Goal: Task Accomplishment & Management: Manage account settings

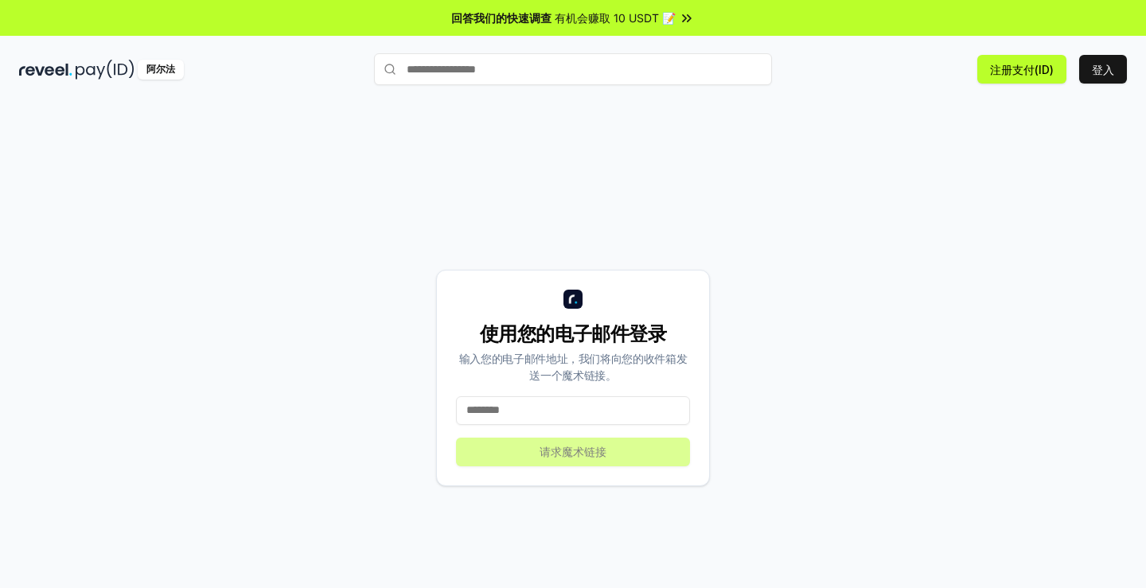
click at [545, 407] on input at bounding box center [573, 410] width 234 height 29
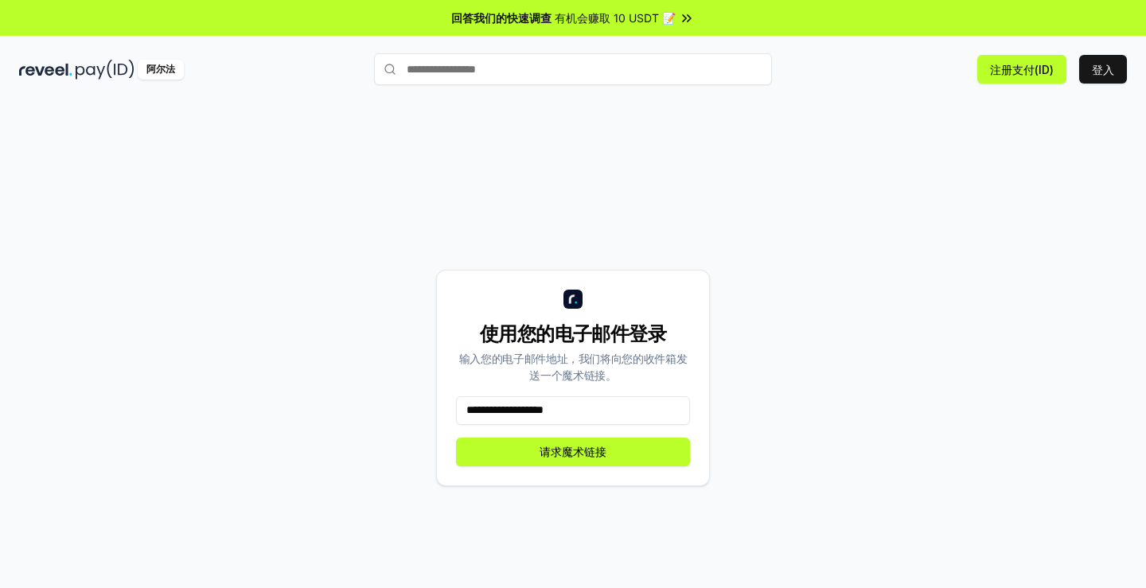
type input "**********"
click at [593, 455] on font "请求魔术链接" at bounding box center [572, 452] width 67 height 14
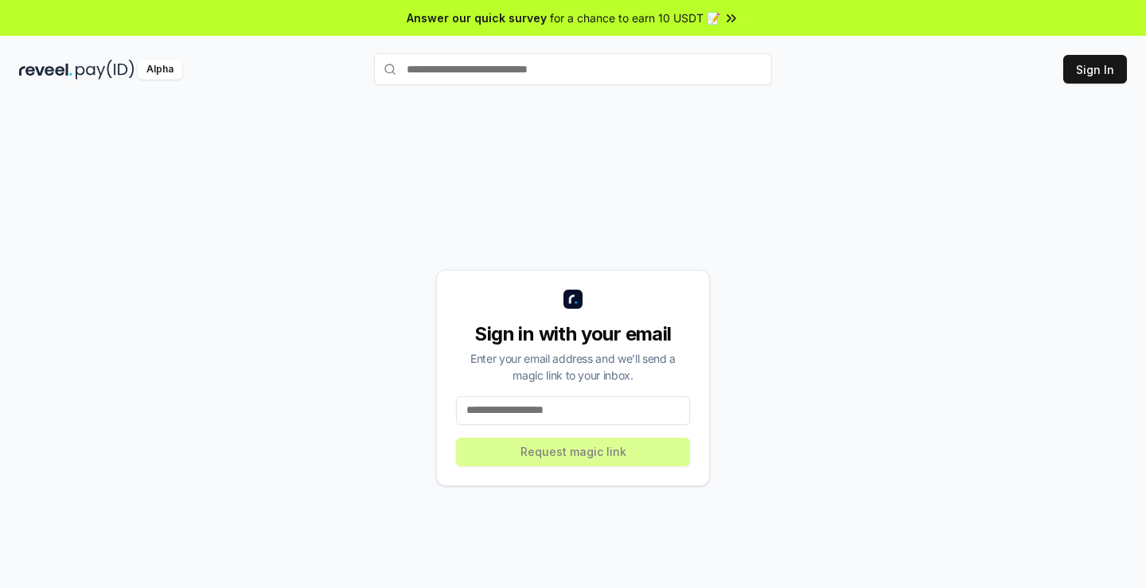
click at [568, 413] on input at bounding box center [573, 410] width 234 height 29
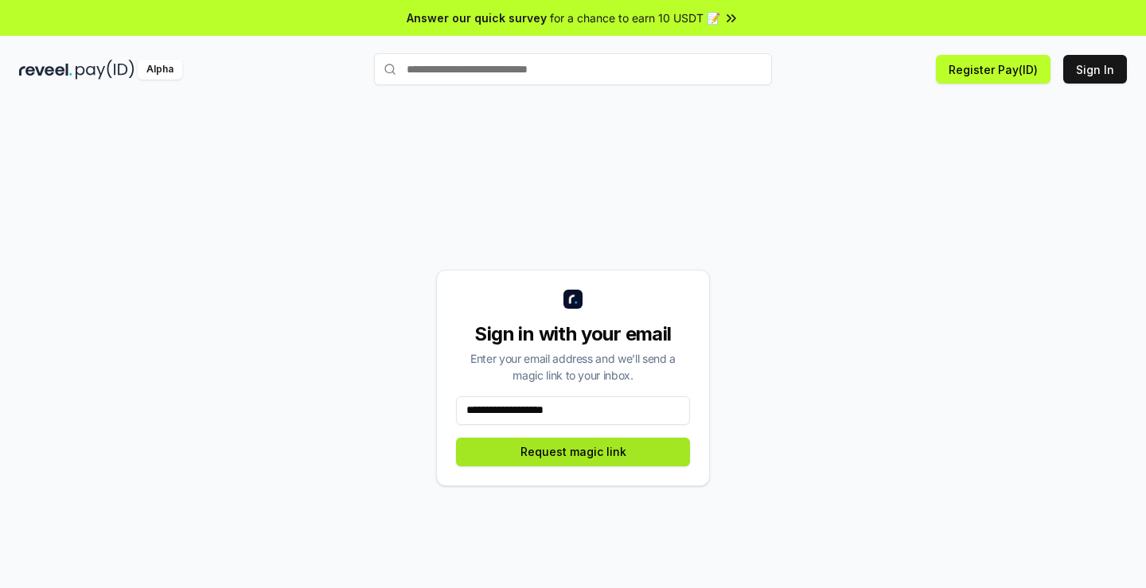
type input "**********"
click at [584, 450] on button "Request magic link" at bounding box center [573, 452] width 234 height 29
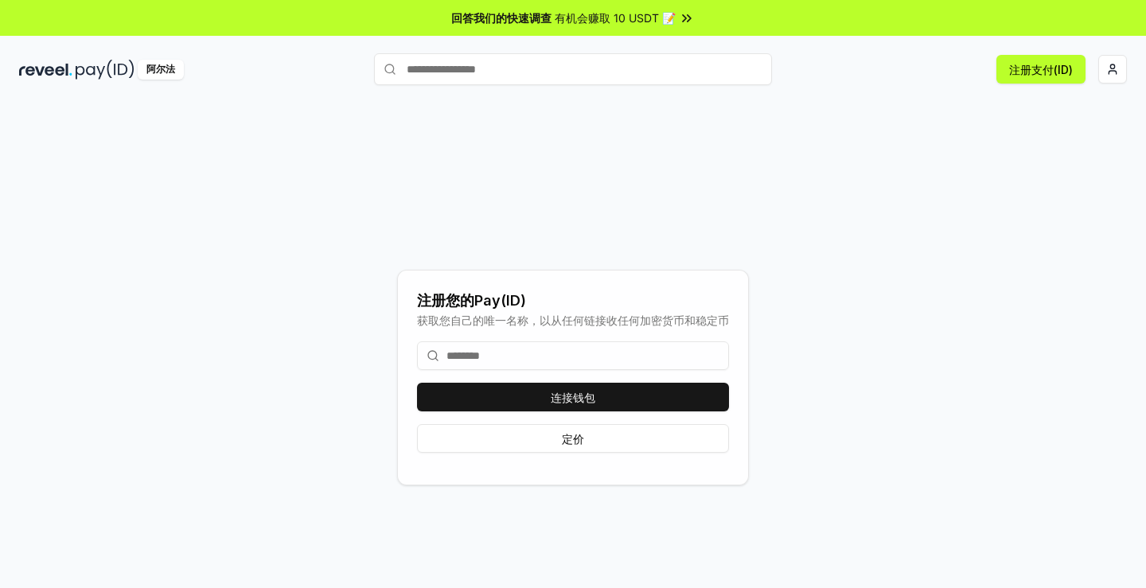
click at [509, 364] on input at bounding box center [573, 355] width 312 height 29
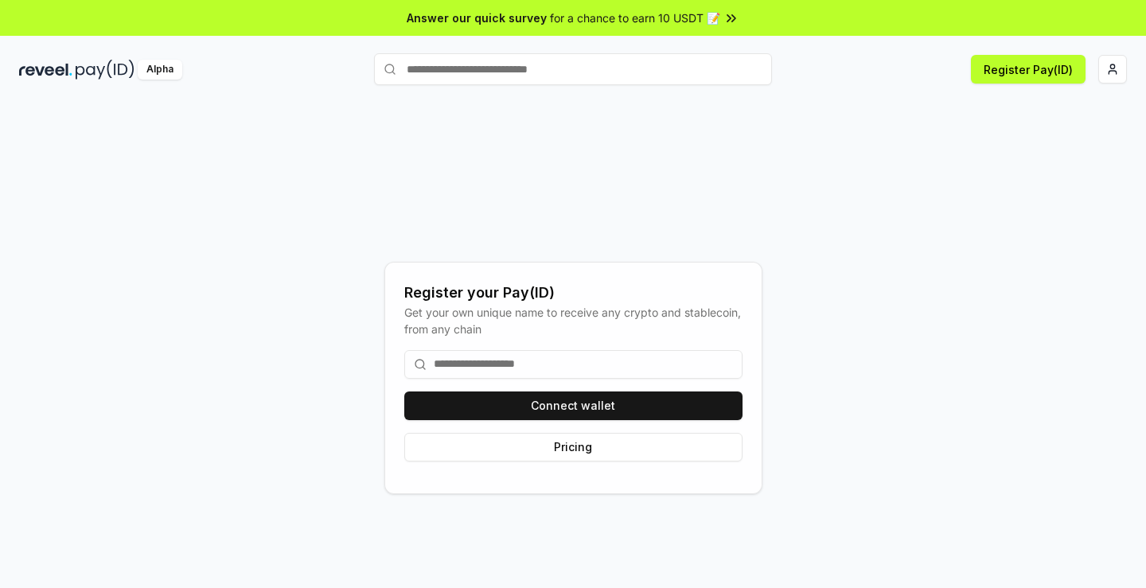
click at [514, 363] on input at bounding box center [573, 364] width 338 height 29
type input "*"
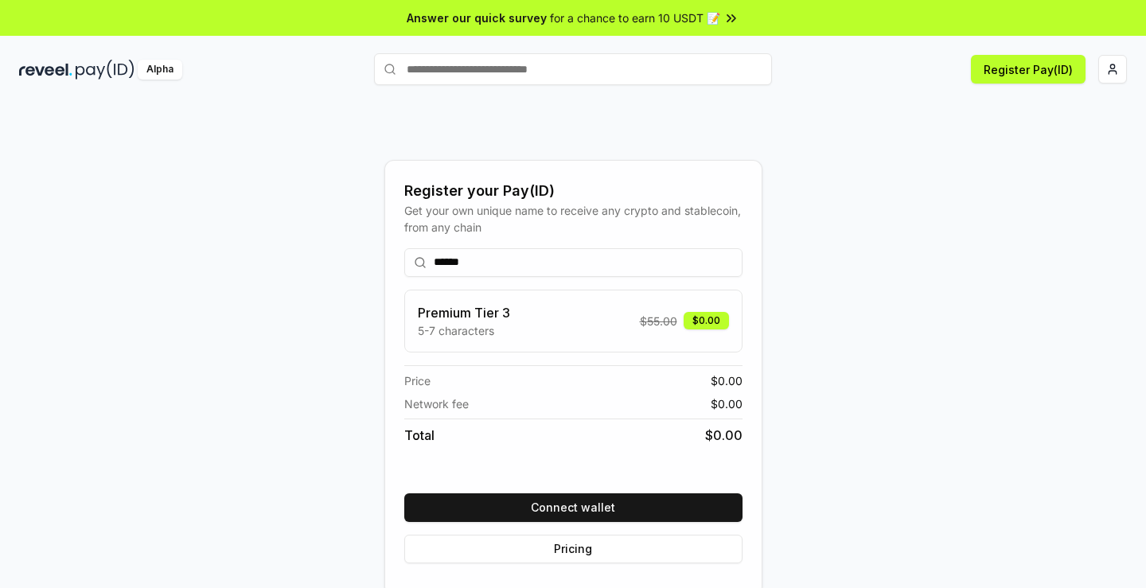
type input "******"
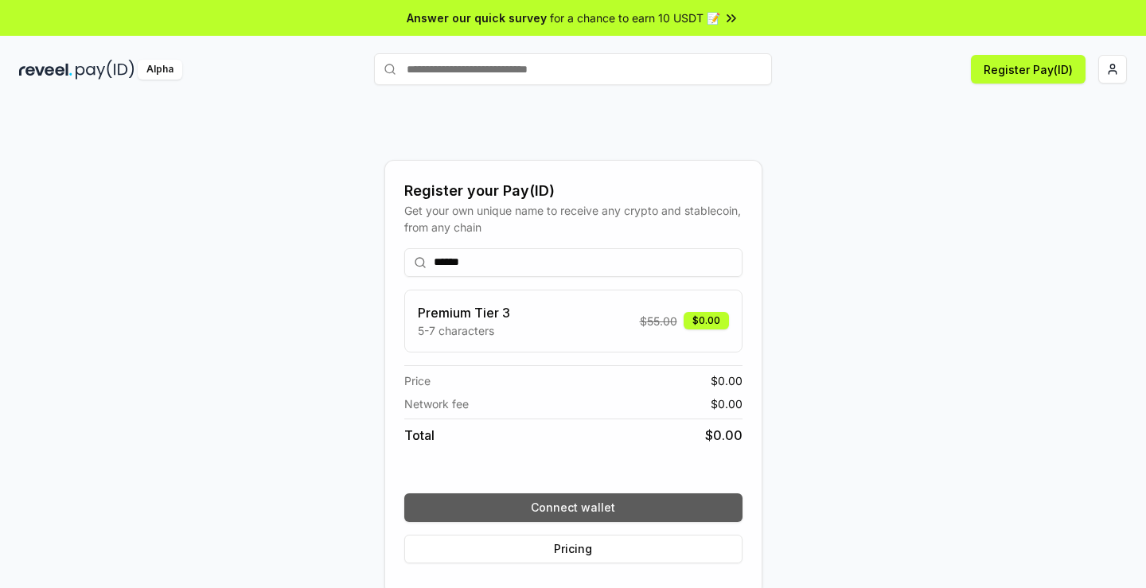
click at [599, 508] on button "Connect wallet" at bounding box center [573, 507] width 338 height 29
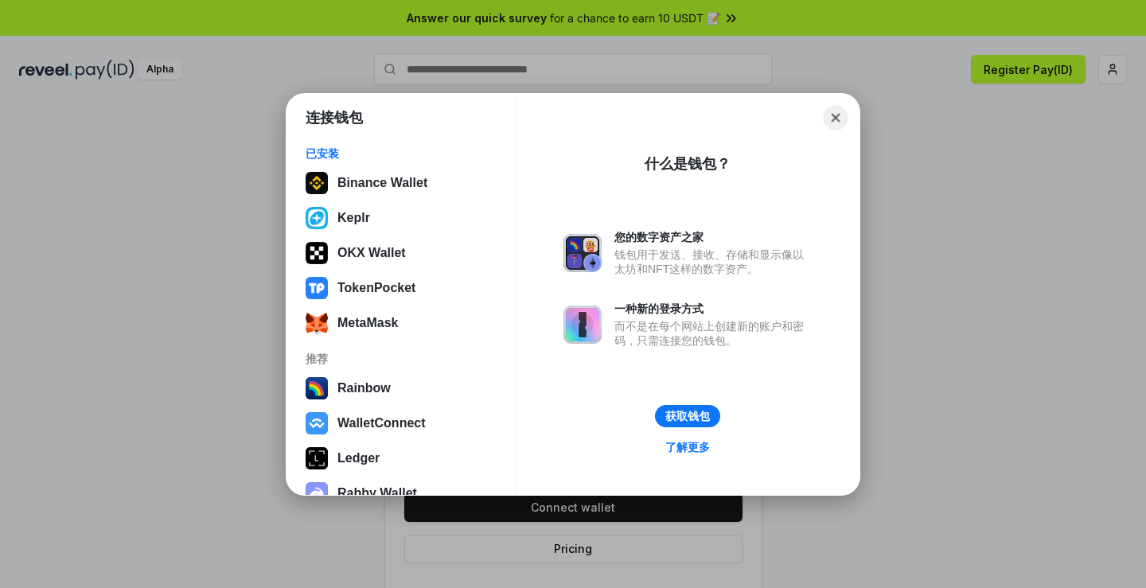
click at [837, 121] on button "Close" at bounding box center [836, 117] width 25 height 25
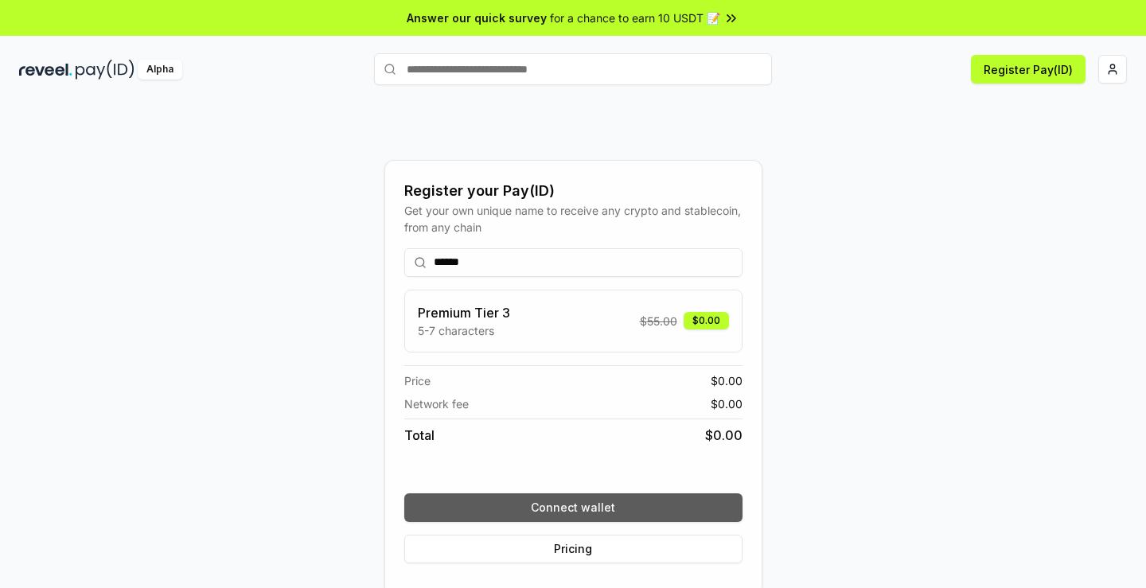
click at [502, 510] on button "Connect wallet" at bounding box center [573, 507] width 338 height 29
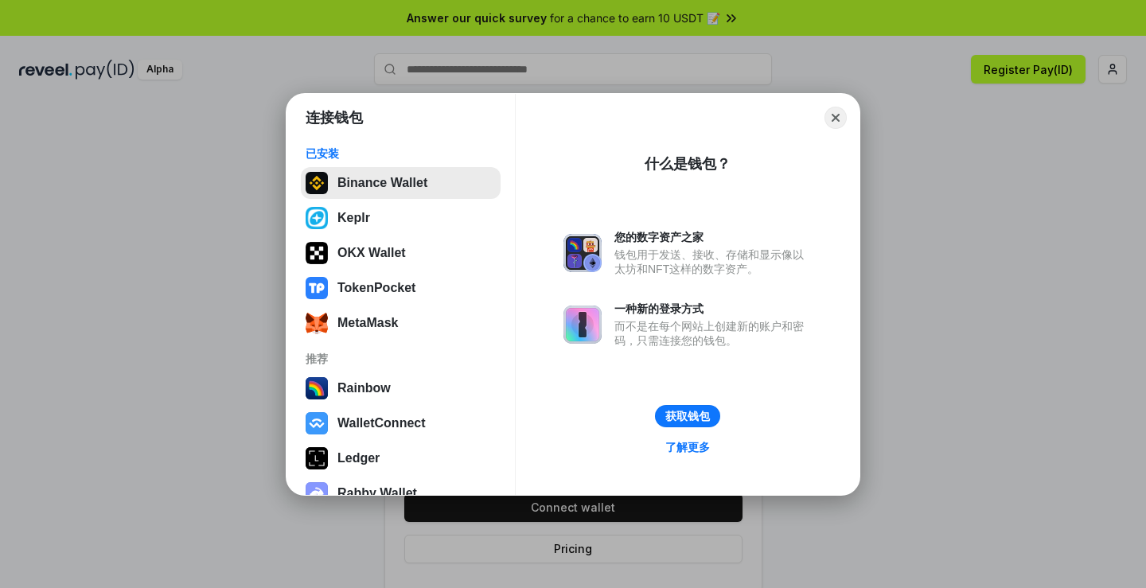
click at [384, 177] on button "Binance Wallet" at bounding box center [401, 183] width 200 height 32
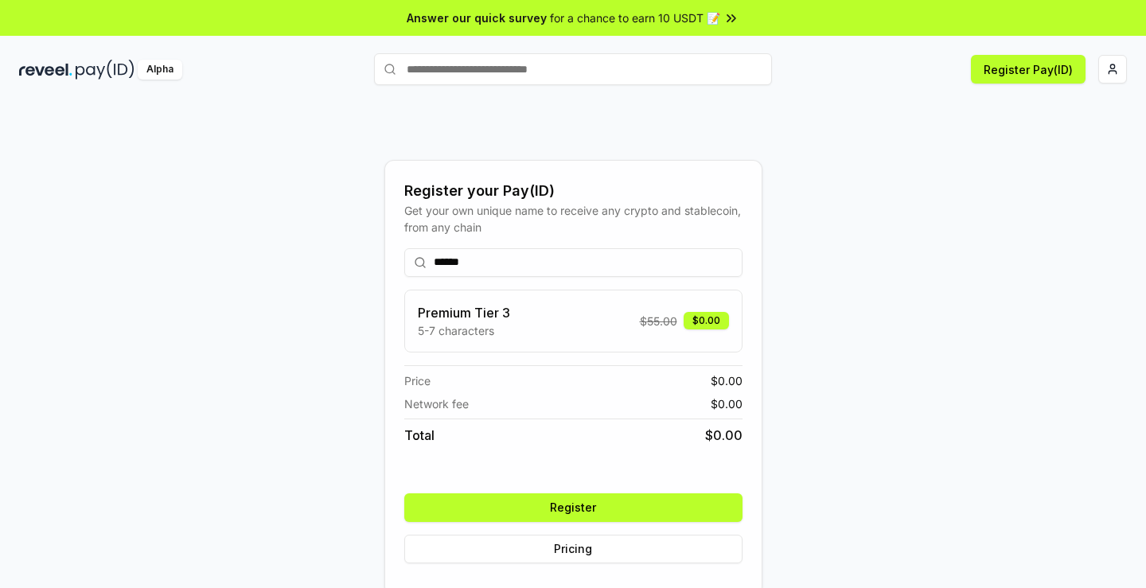
click at [908, 96] on div "Register your Pay(ID) Get your own unique name to receive any crypto and stable…" at bounding box center [573, 361] width 1146 height 543
click at [996, 274] on div "Register your Pay(ID) Get your own unique name to receive any crypto and stable…" at bounding box center [573, 378] width 1108 height 512
click at [606, 505] on button "Register" at bounding box center [573, 507] width 338 height 29
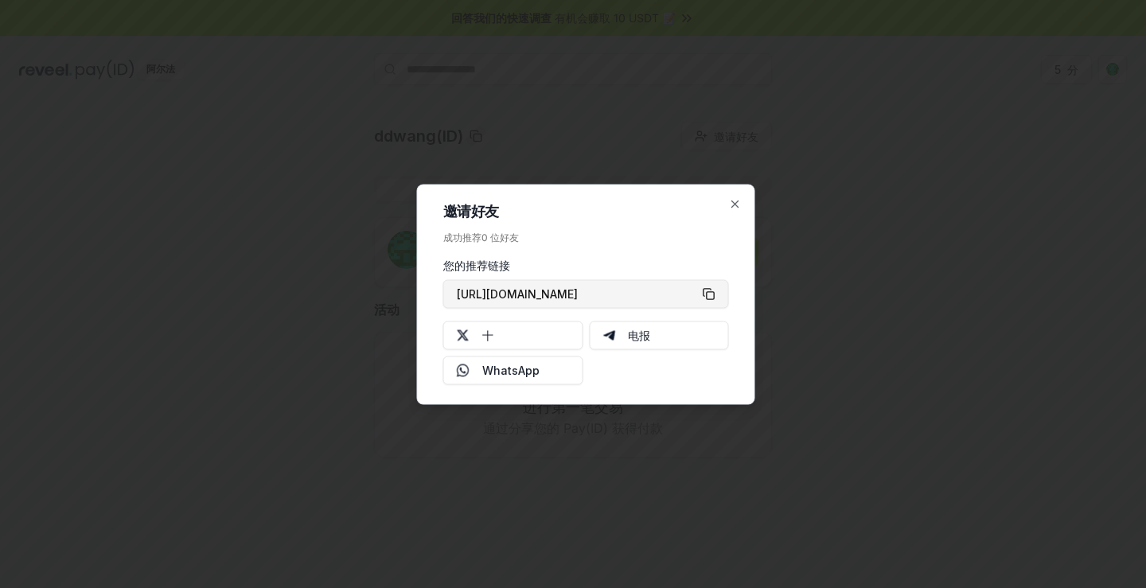
click at [716, 296] on button "https://reveel.id/refer/ddwang" at bounding box center [586, 293] width 286 height 29
click at [508, 334] on button "十" at bounding box center [513, 335] width 140 height 29
click at [819, 154] on div at bounding box center [573, 294] width 1146 height 588
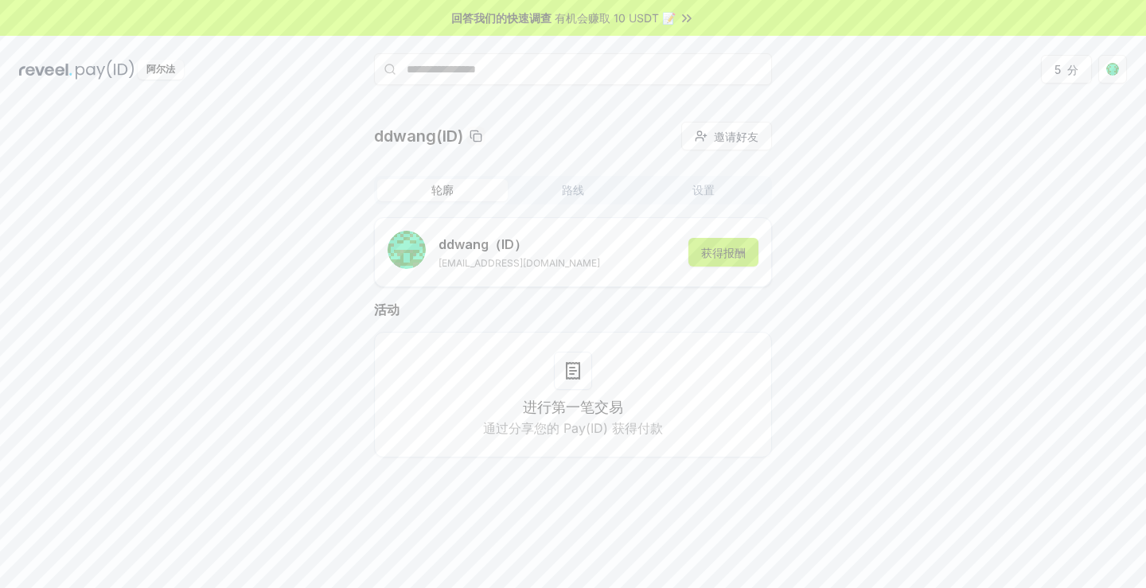
click at [726, 252] on font "获得报酬" at bounding box center [723, 253] width 45 height 14
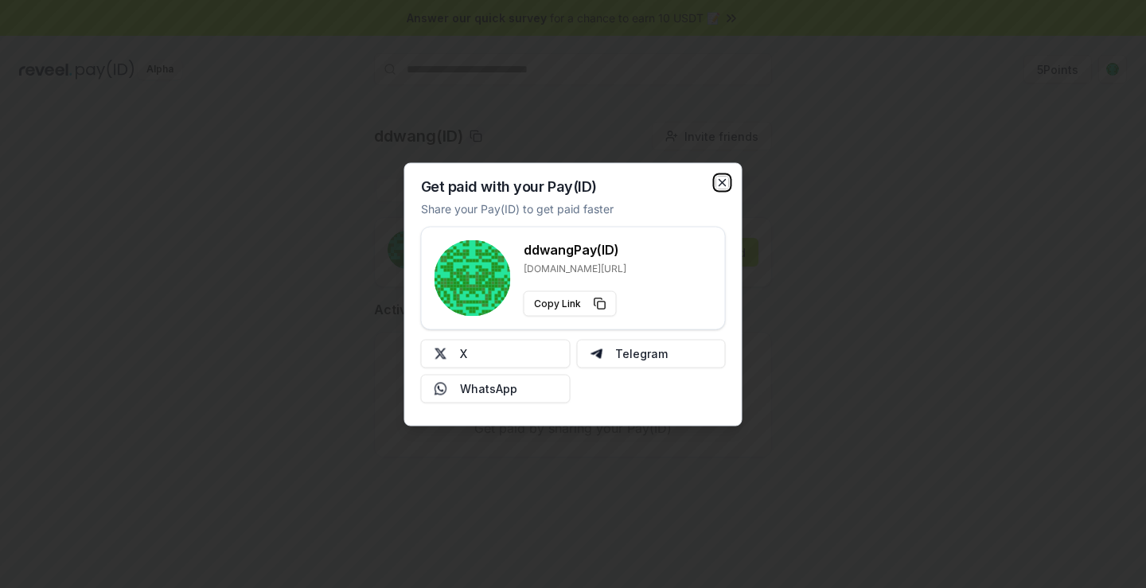
click at [724, 181] on icon "button" at bounding box center [722, 182] width 13 height 13
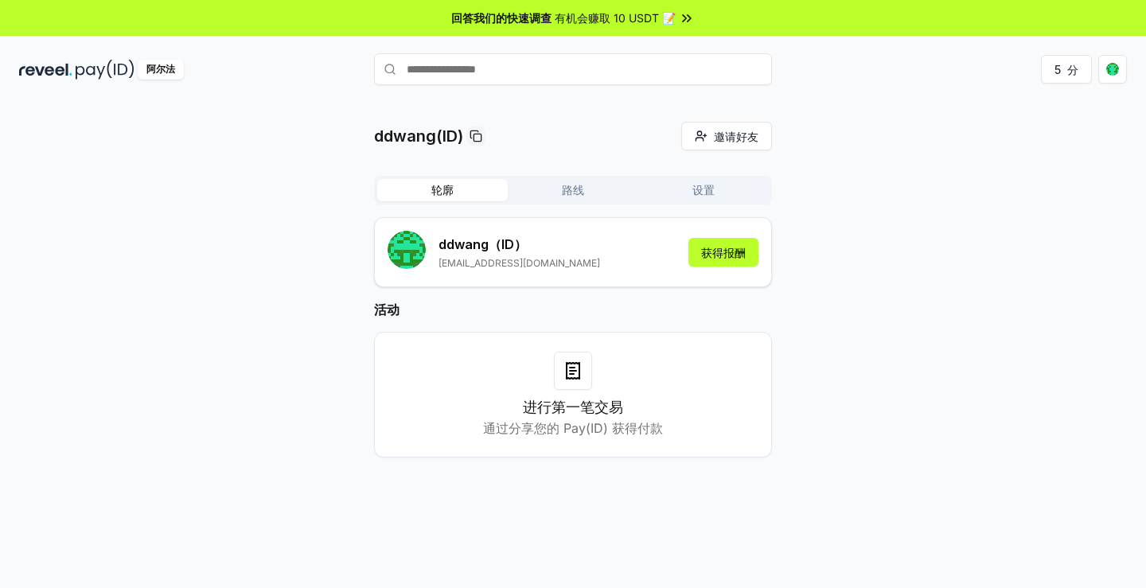
click at [662, 53] on input "text" at bounding box center [573, 69] width 398 height 32
click at [714, 251] on font "获得报酬" at bounding box center [723, 253] width 45 height 14
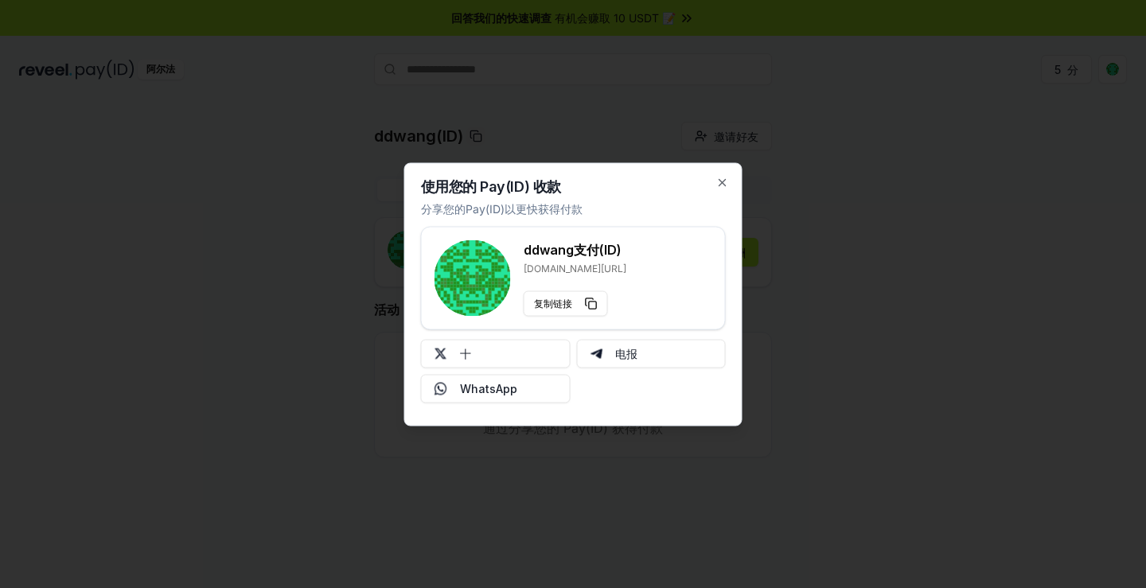
click at [723, 189] on div "使用您的 Pay(ID) 收款 分享您的Pay(ID)以更快获得付款 ddwang 支付(ID) [DOMAIN_NAME][URL] 复制链接 十 电报 W…" at bounding box center [573, 293] width 338 height 263
click at [722, 182] on icon "button" at bounding box center [722, 182] width 6 height 6
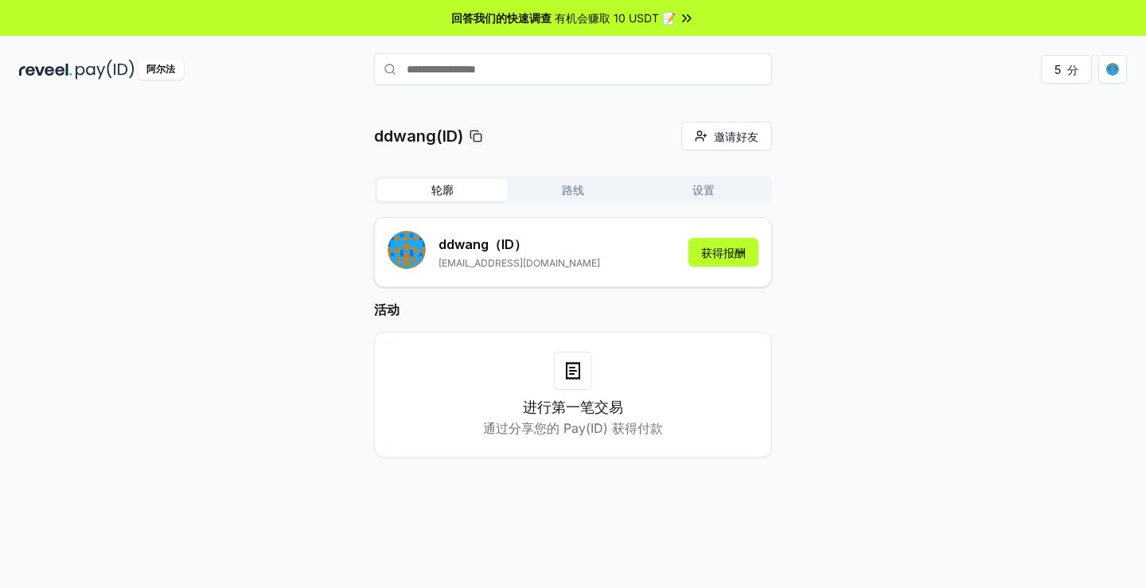
click at [1000, 489] on div "ddwang(ID) 邀请好友 邀请 轮廓 路线 设置 ddwang （ID） wlx1637@outlook.com 获得报酬 活动 进行第一笔交易 通过分…" at bounding box center [573, 361] width 1146 height 543
click at [1016, 267] on div "ddwang(ID) 邀请好友 邀请 轮廓 路线 设置 ddwang （ID） wlx1637@outlook.com 获得报酬 活动 进行第一笔交易 通过分…" at bounding box center [573, 302] width 1108 height 361
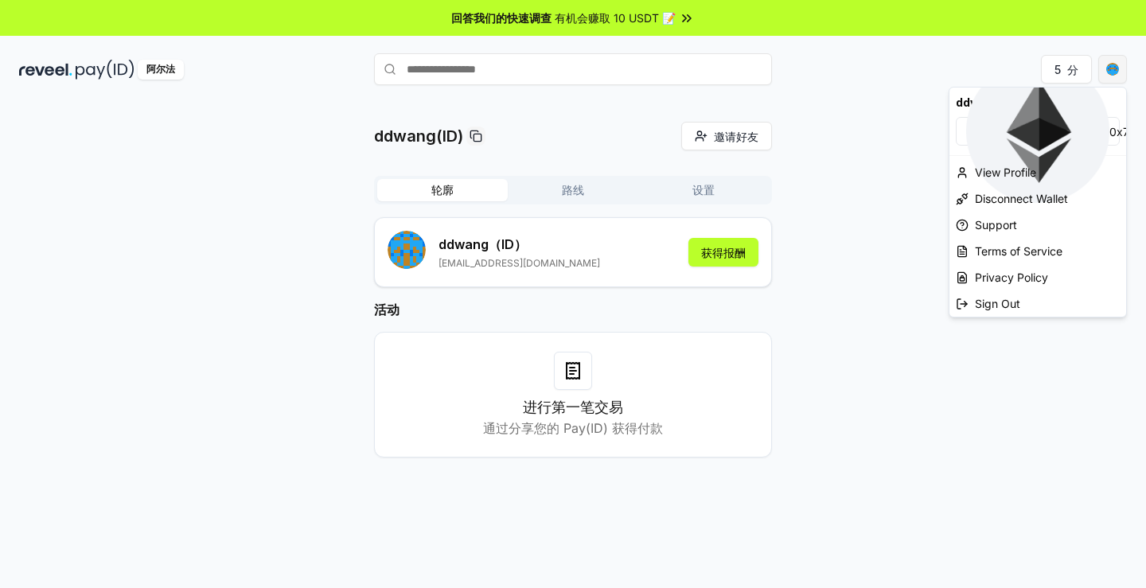
click at [1115, 71] on html "回答我们的快速调查 有机会赚取 10 USDT 📝 阿尔法 5 分 ddwang(ID) 邀请好友 邀请 轮廓 路线 设置 ddwang （ID） wlx16…" at bounding box center [573, 294] width 1146 height 588
click at [999, 197] on font "断开钱包" at bounding box center [997, 199] width 45 height 14
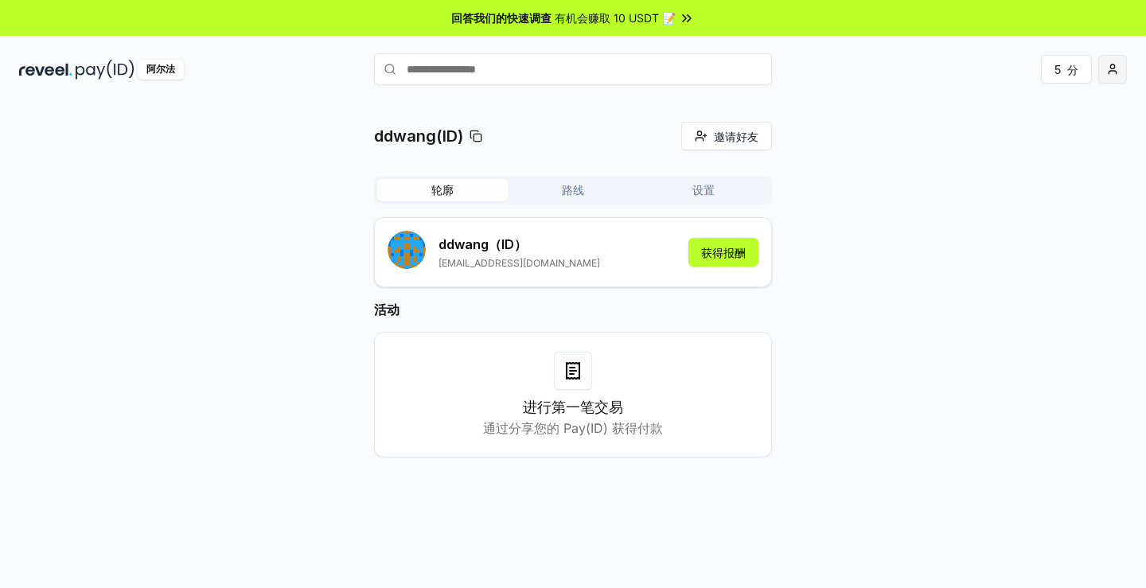
click at [1112, 60] on html "回答我们的快速调查 有机会赚取 10 USDT 📝 阿尔法 5 分 ddwang(ID) 邀请好友 邀请 轮廓 路线 设置 ddwang （ID） wlx16…" at bounding box center [573, 294] width 1146 height 588
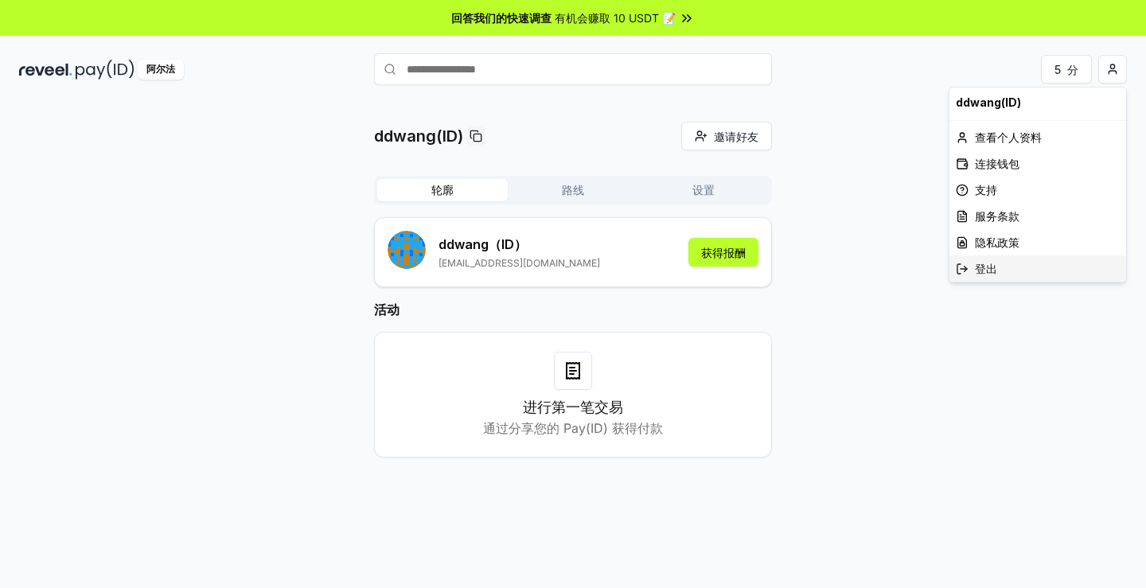
click at [995, 265] on font "登出" at bounding box center [986, 269] width 22 height 14
